Goal: Transaction & Acquisition: Purchase product/service

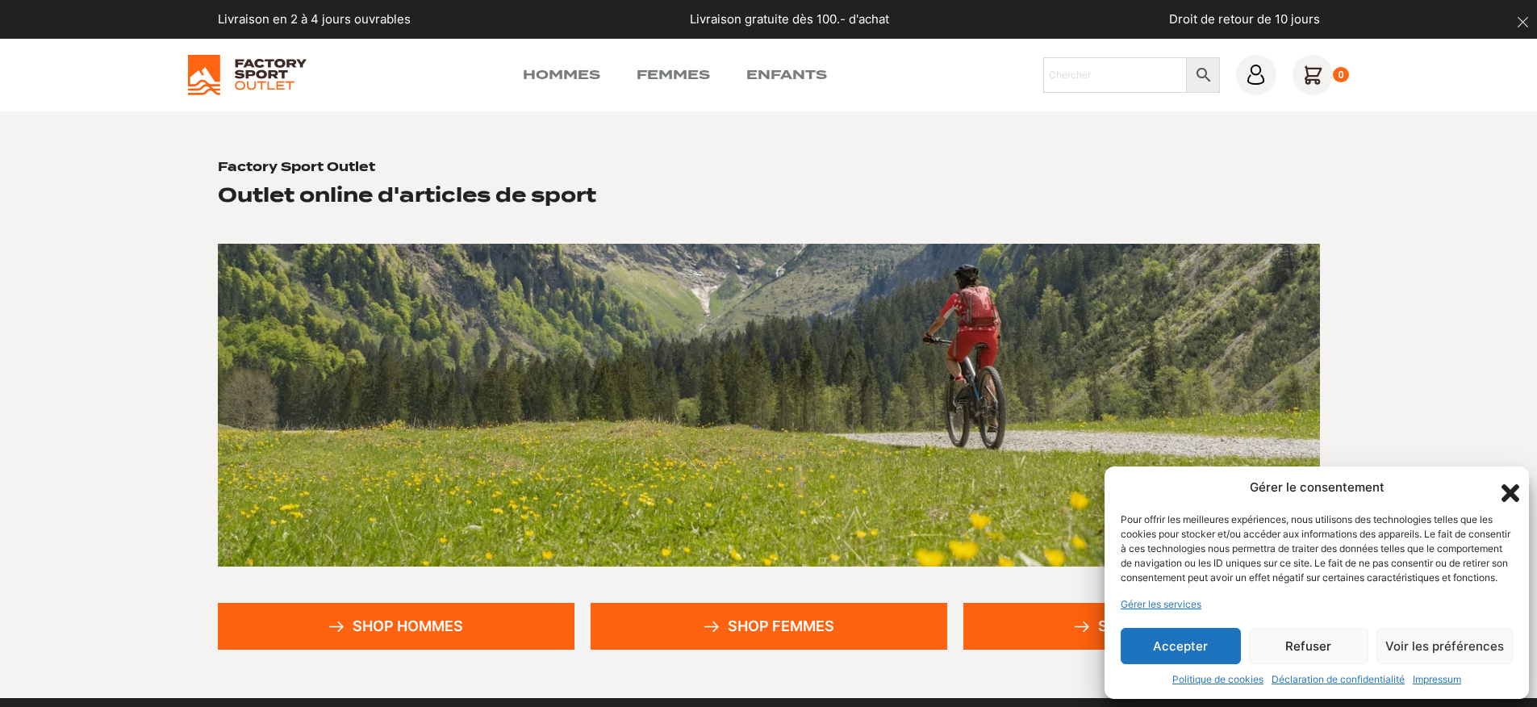
click at [1196, 642] on button "Accepter" at bounding box center [1181, 646] width 120 height 36
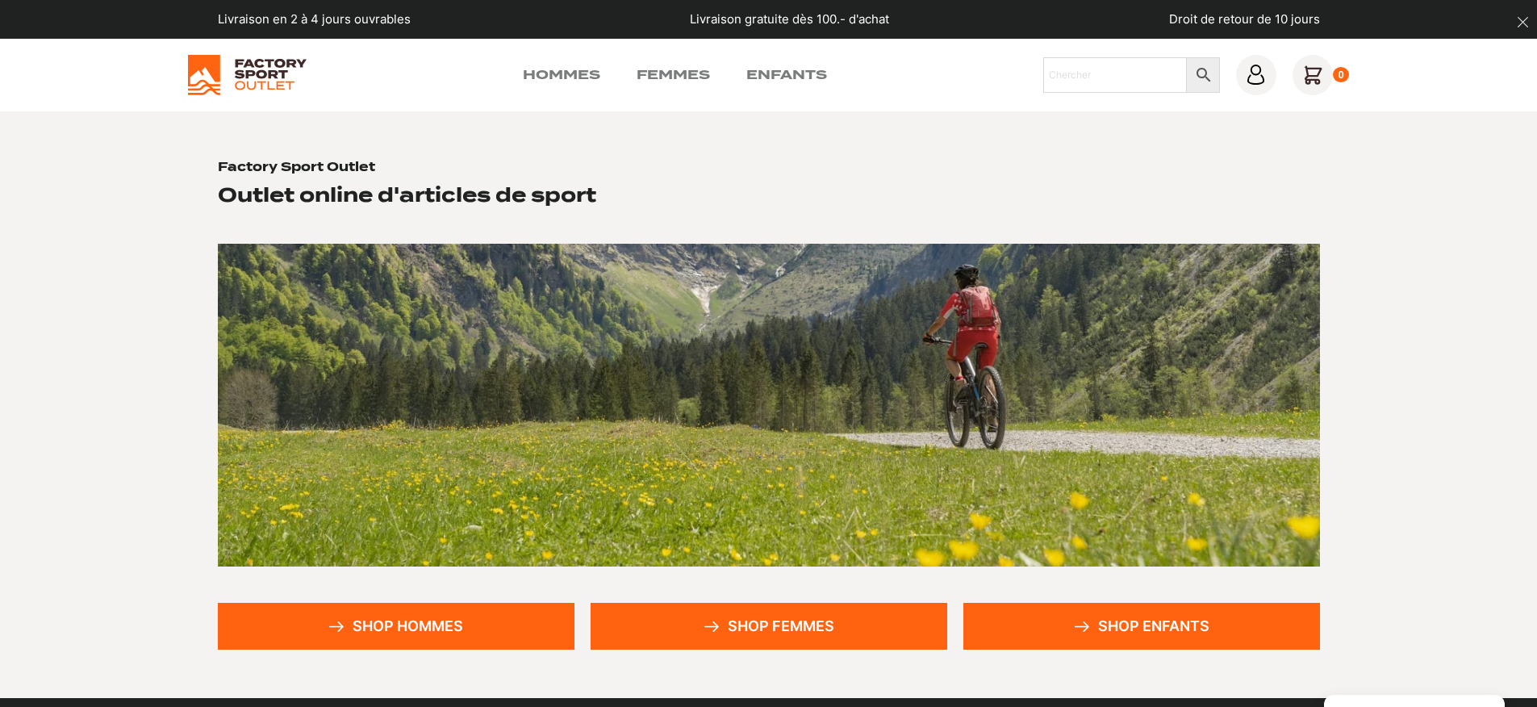
click at [378, 628] on link "Shop hommes" at bounding box center [396, 626] width 357 height 47
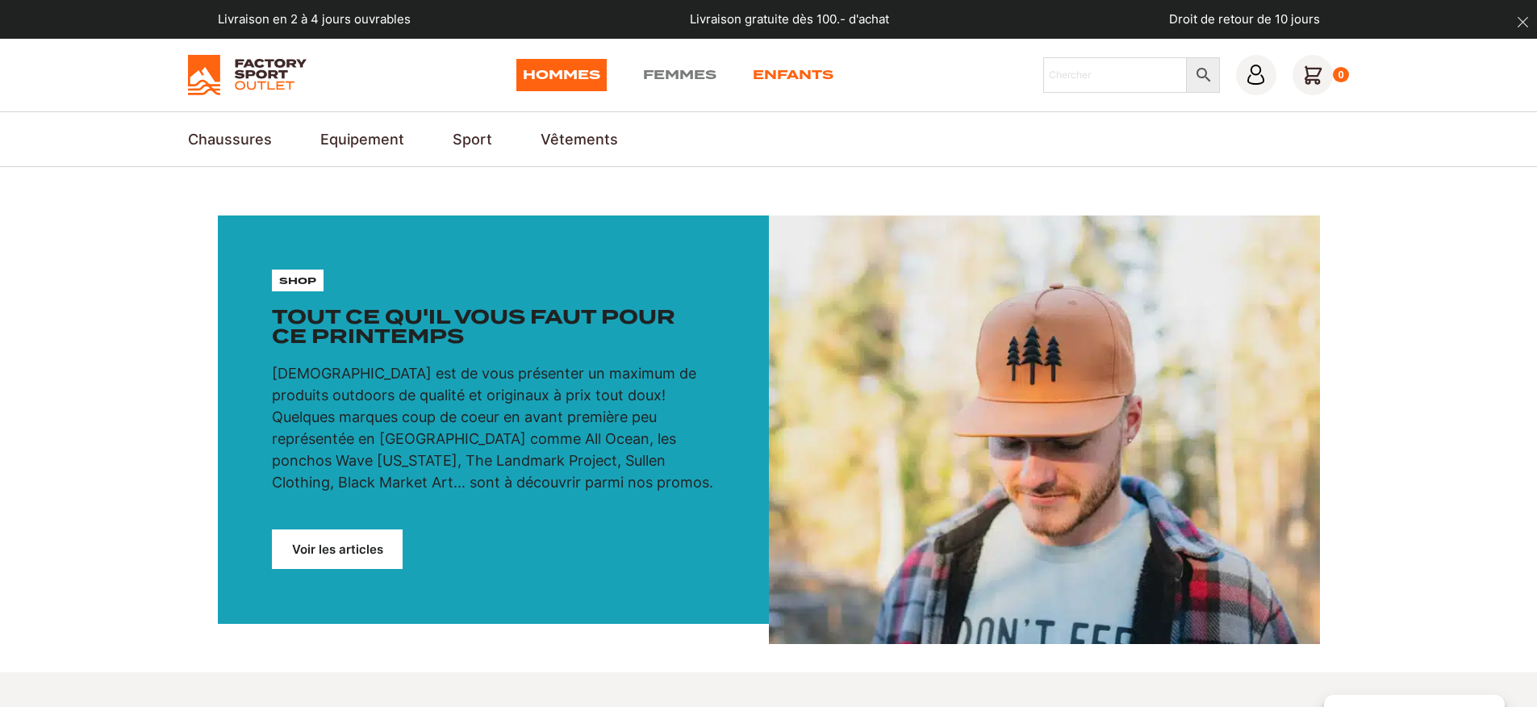
click at [793, 77] on link "Enfants" at bounding box center [793, 75] width 81 height 32
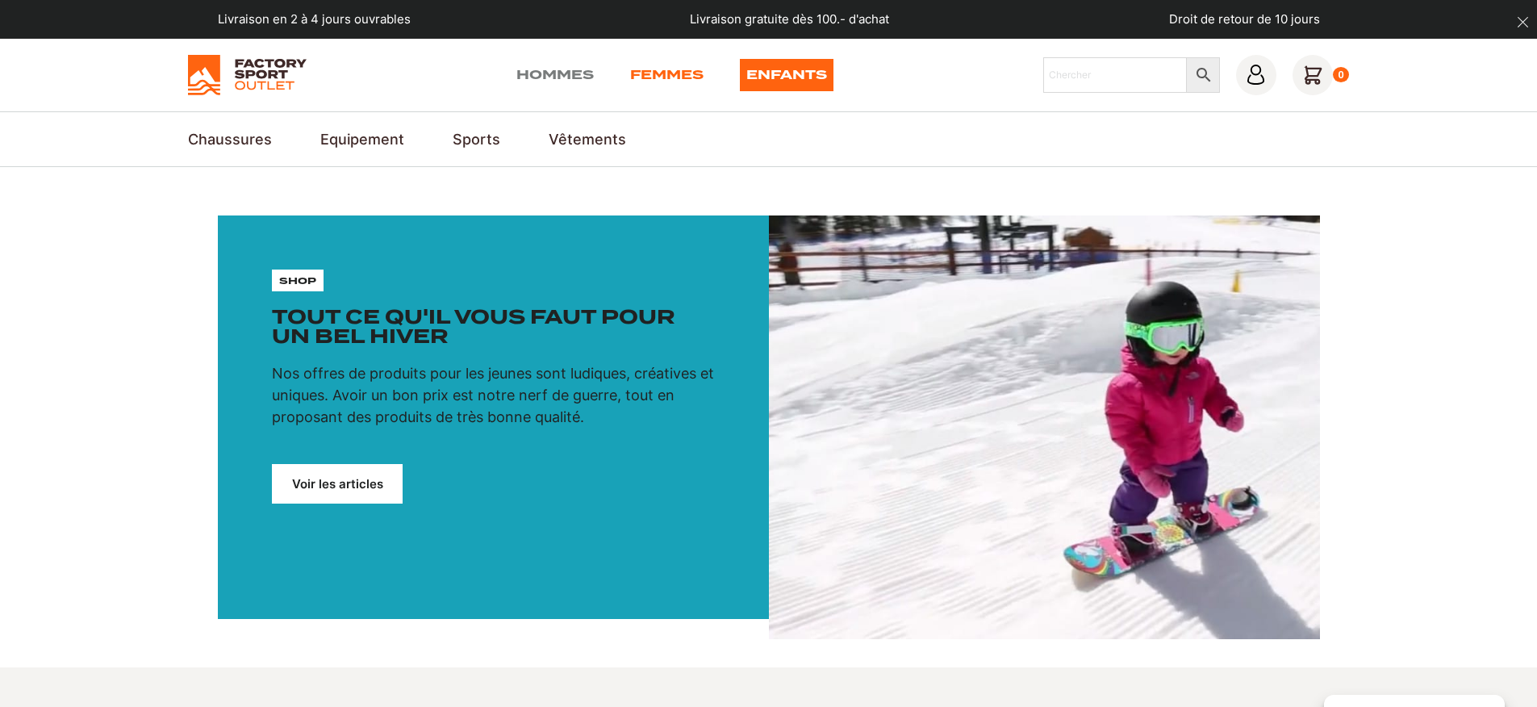
click at [660, 63] on link "Femmes" at bounding box center [666, 75] width 73 height 32
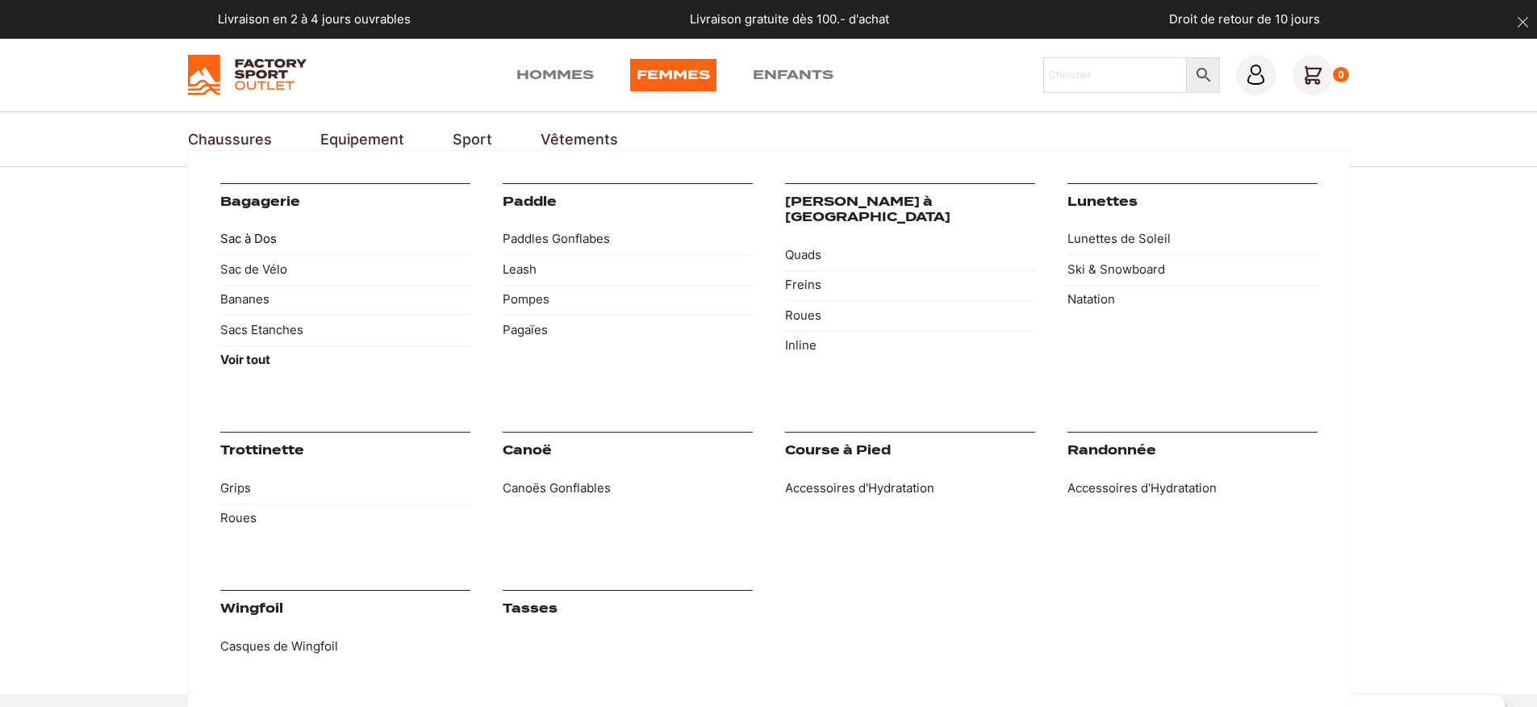
click at [278, 244] on link "Sac à Dos" at bounding box center [345, 239] width 250 height 31
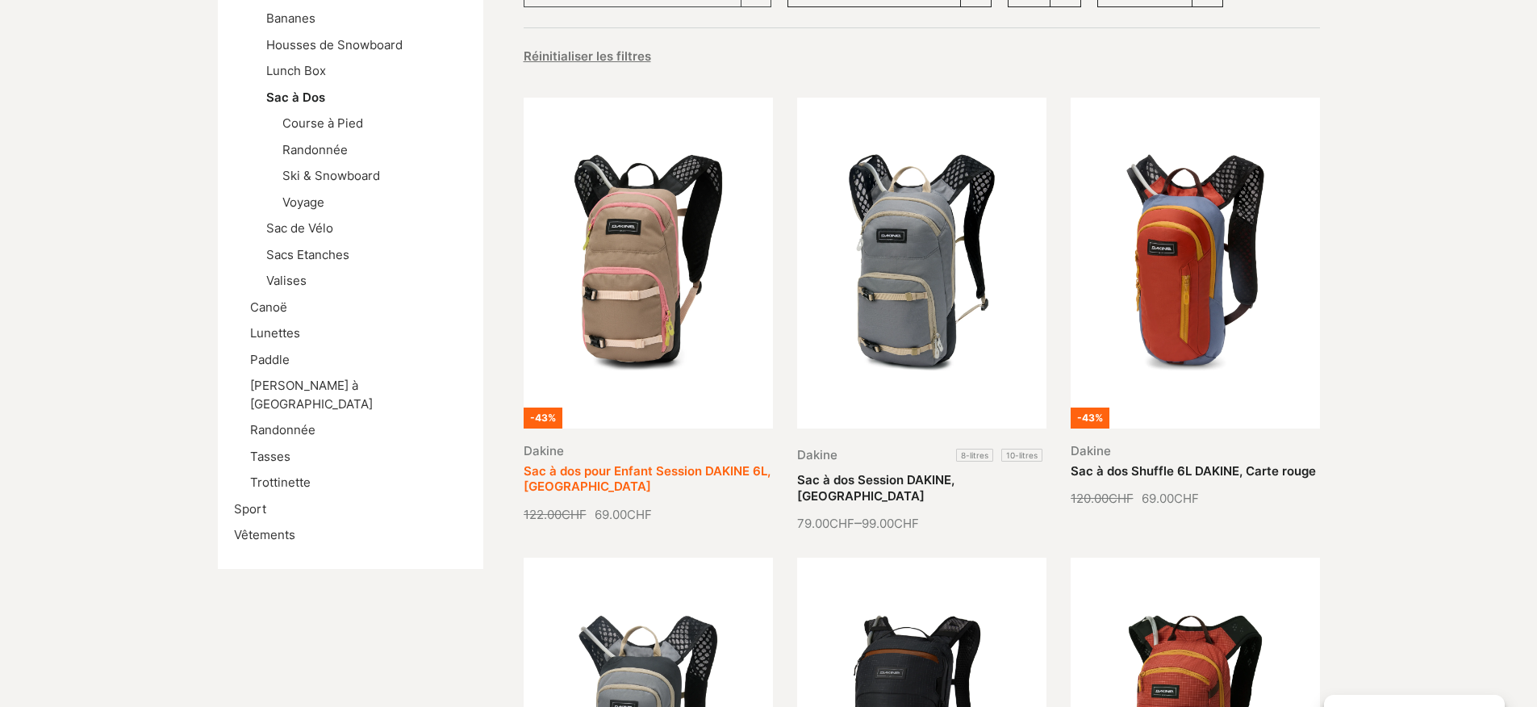
scroll to position [769, 0]
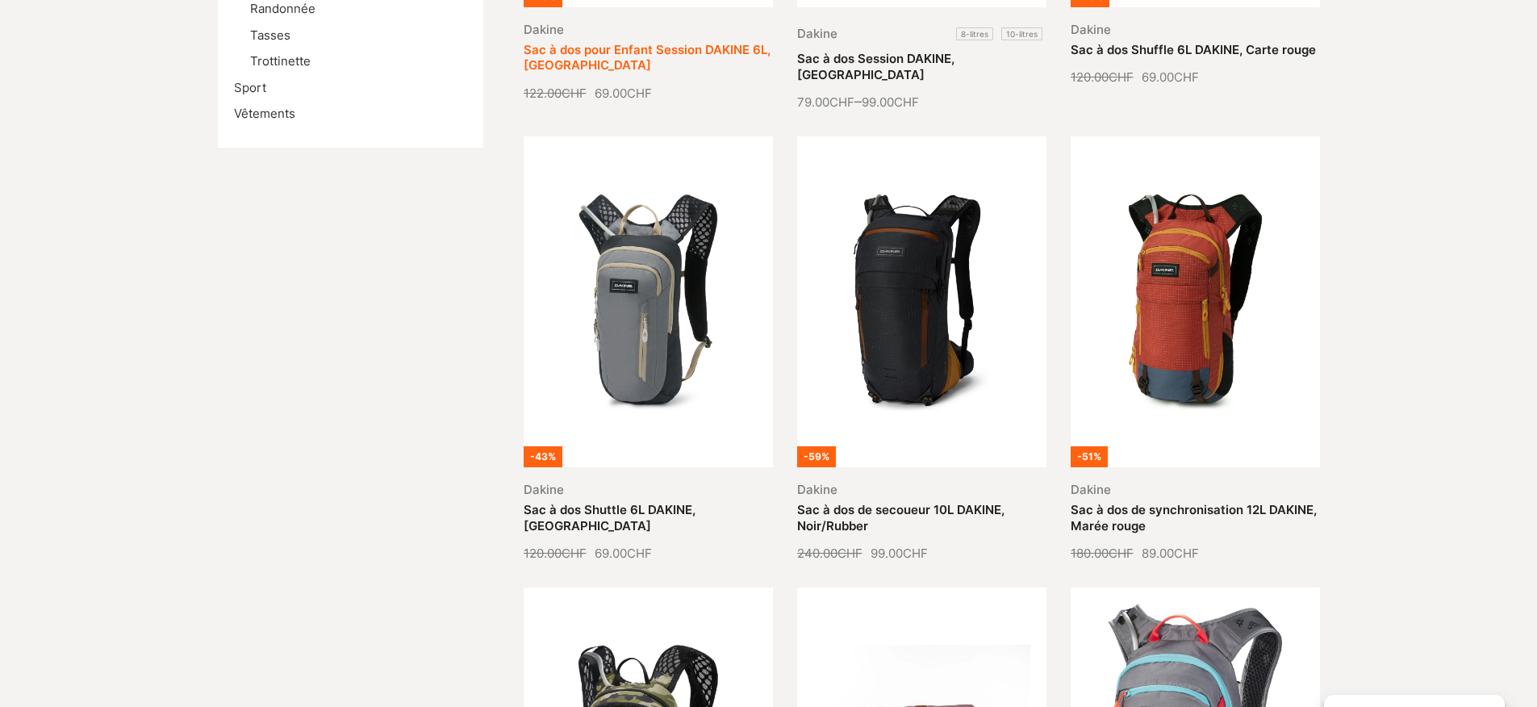
click at [609, 502] on link "Sac à dos Shuttle 6L DAKINE, [GEOGRAPHIC_DATA]" at bounding box center [610, 517] width 172 height 31
